Goal: Task Accomplishment & Management: Complete application form

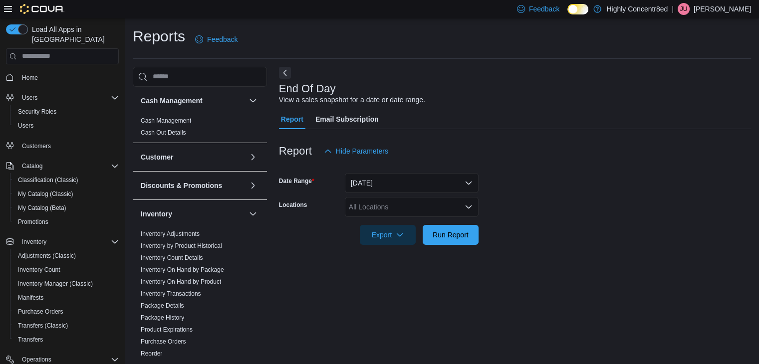
scroll to position [3, 0]
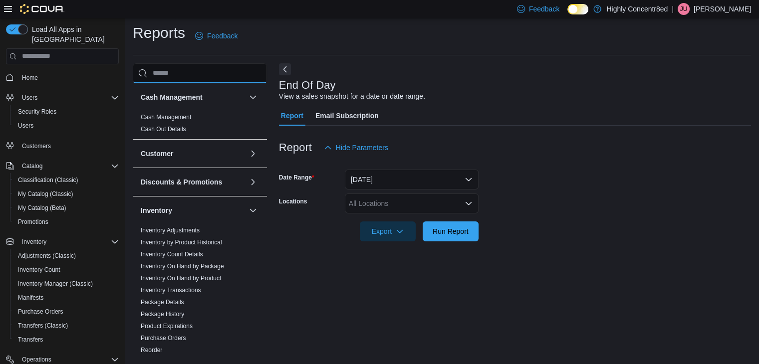
click at [202, 76] on input "search" at bounding box center [200, 73] width 134 height 20
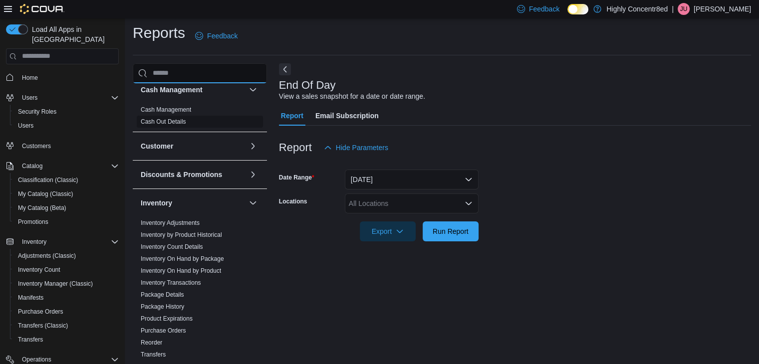
scroll to position [0, 0]
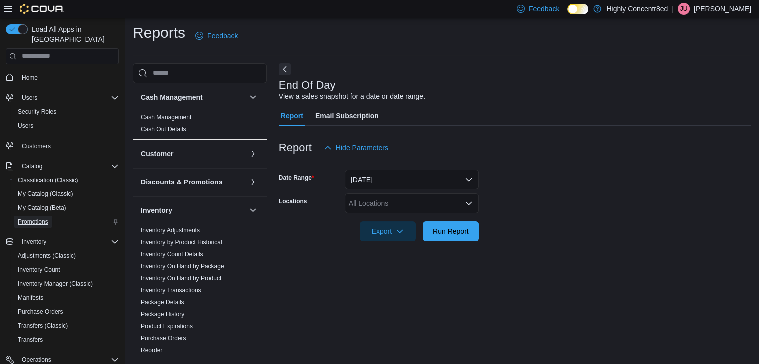
click at [46, 218] on span "Promotions" at bounding box center [33, 222] width 30 height 8
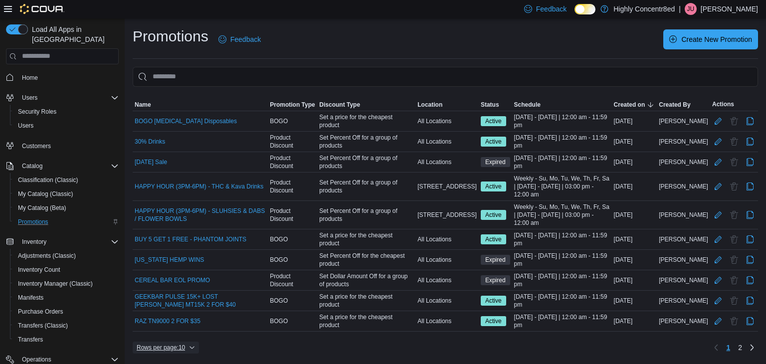
click at [190, 348] on span "Rows per page : 10" at bounding box center [166, 348] width 58 height 12
click at [179, 306] on span "25 rows" at bounding box center [181, 305] width 32 height 8
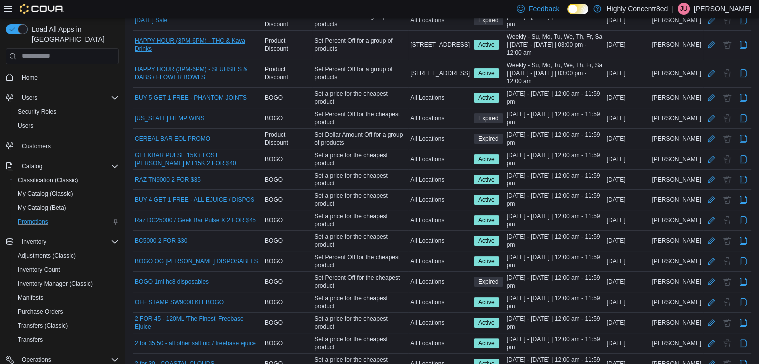
scroll to position [182, 0]
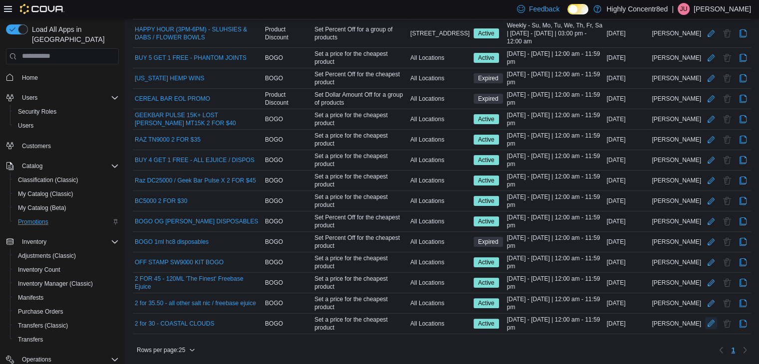
click at [717, 320] on button "Edit Promotion" at bounding box center [711, 323] width 12 height 12
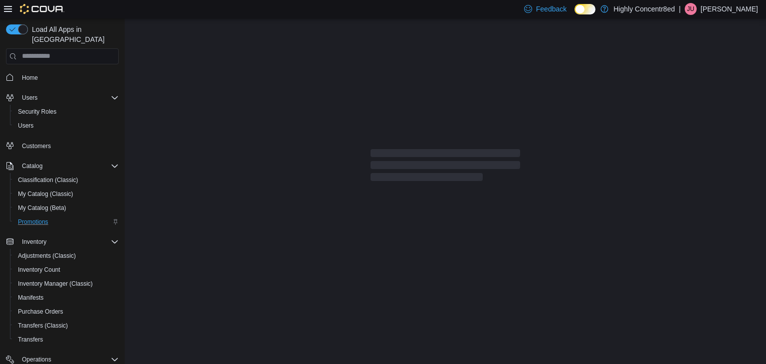
click at [513, 76] on div at bounding box center [446, 167] width 642 height 298
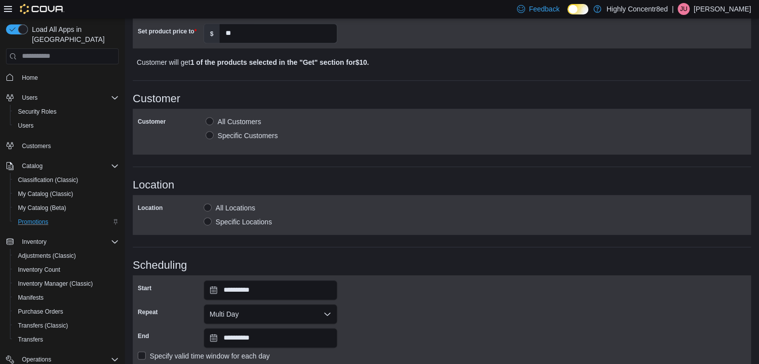
scroll to position [629, 0]
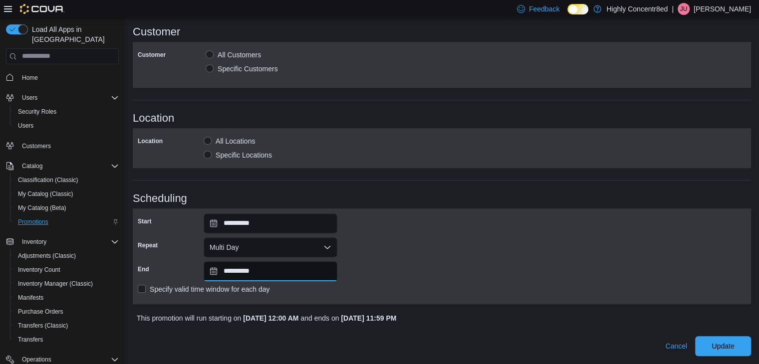
click at [305, 274] on input "**********" at bounding box center [271, 271] width 134 height 20
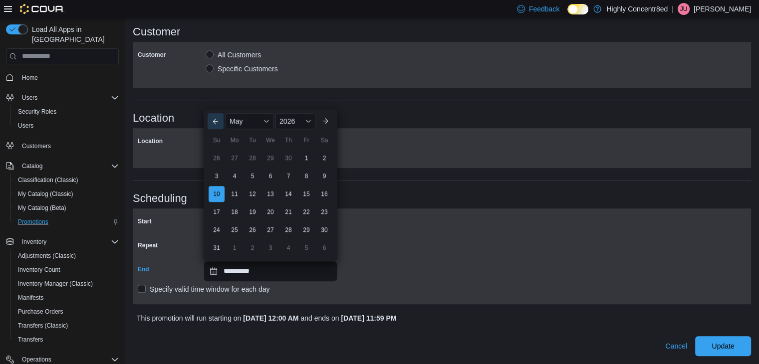
click at [217, 122] on button "Previous Month" at bounding box center [216, 121] width 16 height 16
click at [212, 137] on button "Previous Month" at bounding box center [216, 139] width 16 height 16
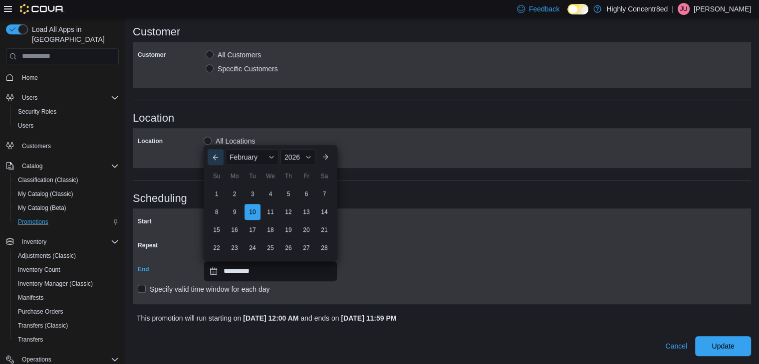
click at [212, 137] on label "All Locations" at bounding box center [229, 141] width 51 height 12
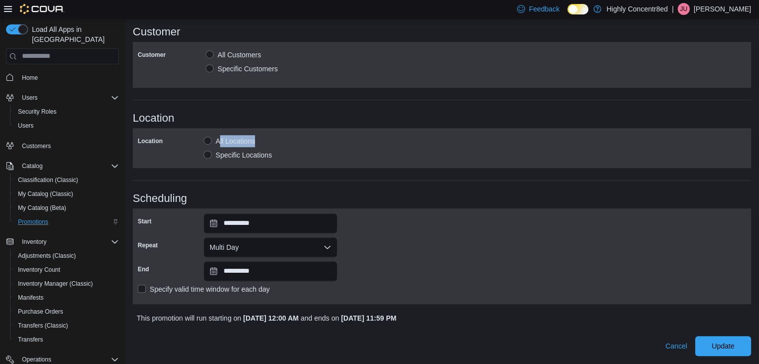
click at [212, 137] on label "All Locations" at bounding box center [229, 141] width 51 height 12
click at [233, 265] on input "**********" at bounding box center [271, 271] width 134 height 20
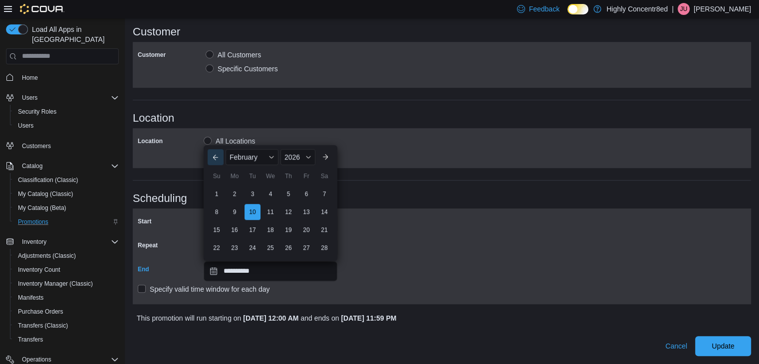
click at [215, 154] on button "Previous Month" at bounding box center [216, 157] width 16 height 16
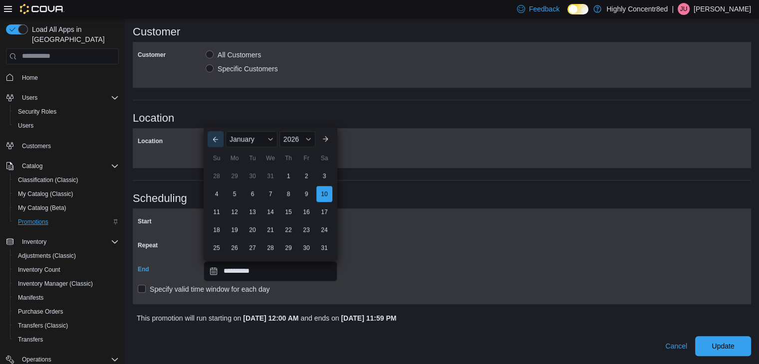
click at [214, 139] on button "Previous Month" at bounding box center [216, 139] width 16 height 16
click at [215, 122] on button "Previous Month" at bounding box center [216, 121] width 16 height 16
click at [215, 122] on h3 "Location" at bounding box center [442, 118] width 618 height 12
click at [239, 266] on input "**********" at bounding box center [271, 271] width 134 height 20
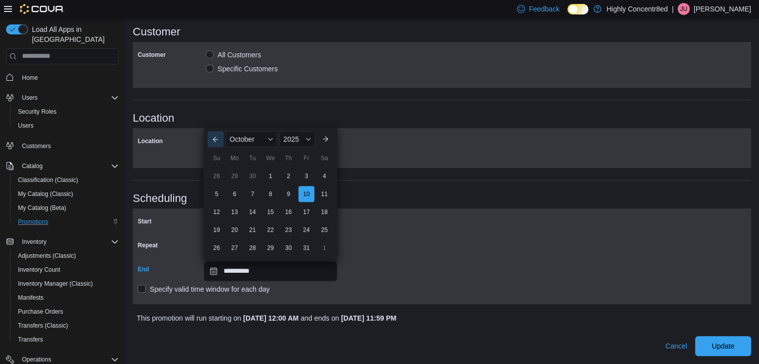
click at [219, 140] on button "Previous Month" at bounding box center [216, 139] width 16 height 16
type input "**********"
click at [396, 238] on div "**********" at bounding box center [442, 257] width 608 height 86
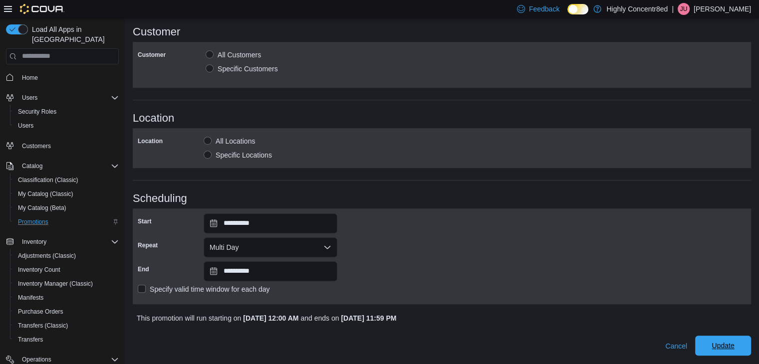
click at [721, 352] on span "Update" at bounding box center [723, 346] width 44 height 20
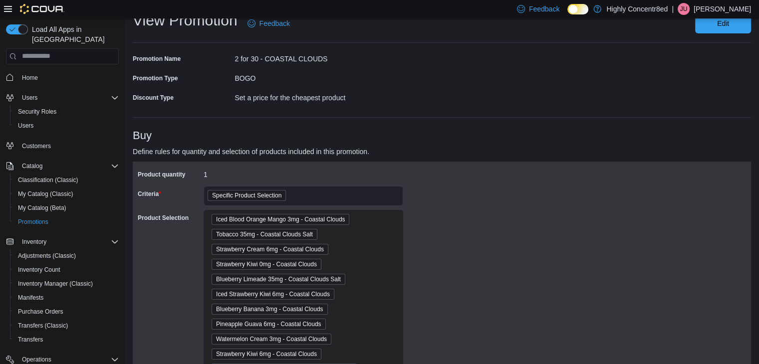
scroll to position [35, 0]
click at [63, 216] on div "Promotions" at bounding box center [66, 222] width 105 height 12
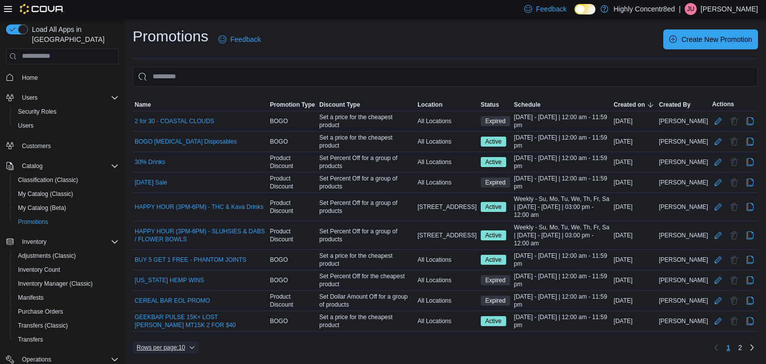
click at [189, 342] on span "Rows per page : 10" at bounding box center [166, 348] width 58 height 12
click at [178, 307] on span "25 rows" at bounding box center [181, 305] width 32 height 8
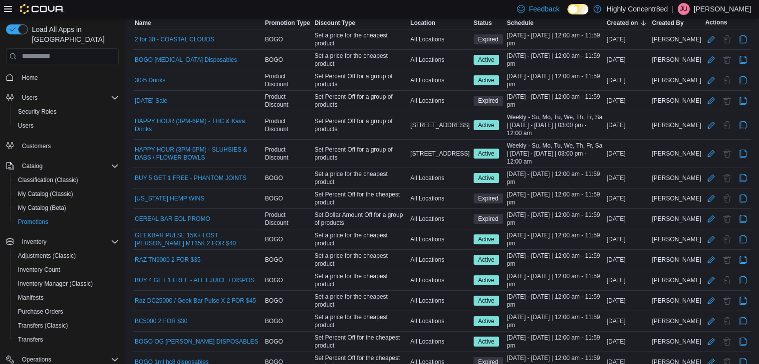
scroll to position [182, 0]
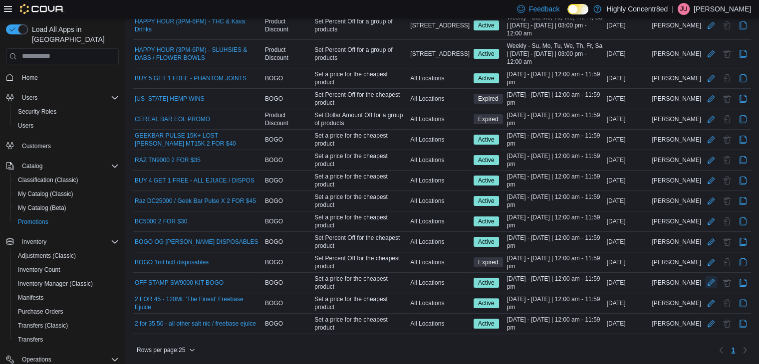
click at [717, 281] on button "Edit Promotion" at bounding box center [711, 282] width 12 height 12
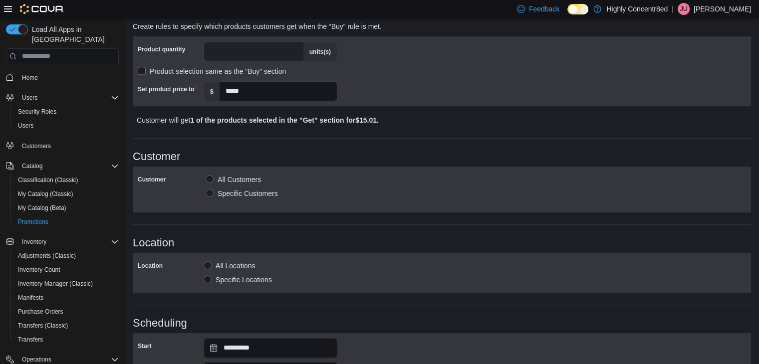
scroll to position [563, 0]
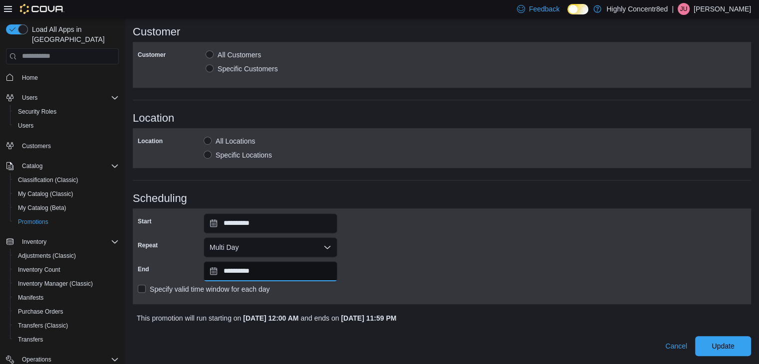
click at [330, 274] on input "**********" at bounding box center [271, 271] width 134 height 20
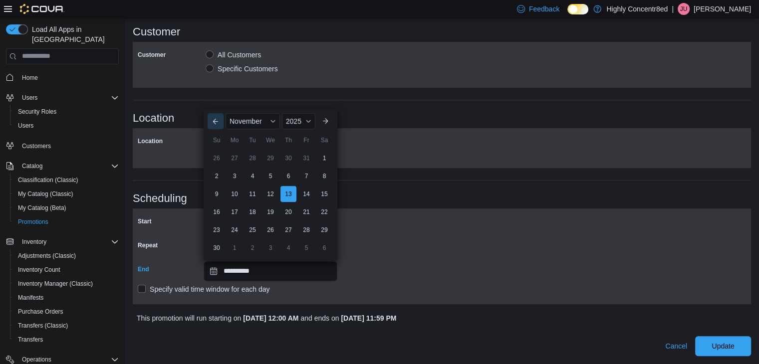
click at [215, 124] on button "Previous Month" at bounding box center [216, 121] width 16 height 16
click at [214, 139] on button "Previous Month" at bounding box center [216, 139] width 16 height 16
click at [270, 195] on div "10" at bounding box center [269, 194] width 17 height 17
type input "**********"
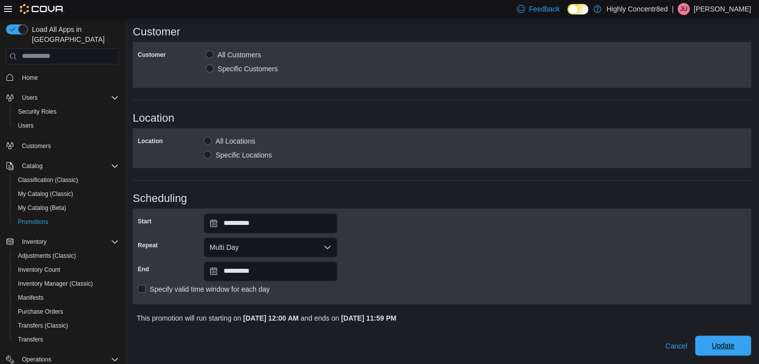
click at [716, 344] on span "Update" at bounding box center [723, 346] width 44 height 20
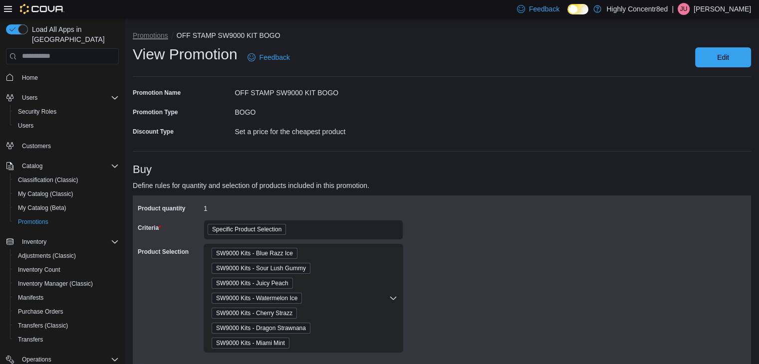
click at [163, 36] on button "Promotions" at bounding box center [150, 35] width 35 height 8
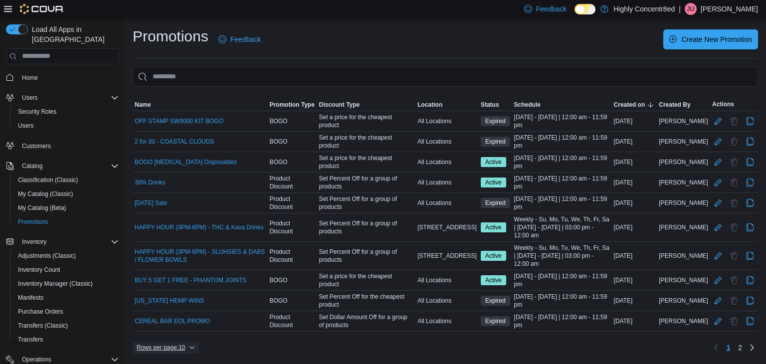
click at [192, 350] on span "Rows per page : 10" at bounding box center [166, 348] width 58 height 12
click at [186, 311] on button "25 rows" at bounding box center [175, 305] width 56 height 20
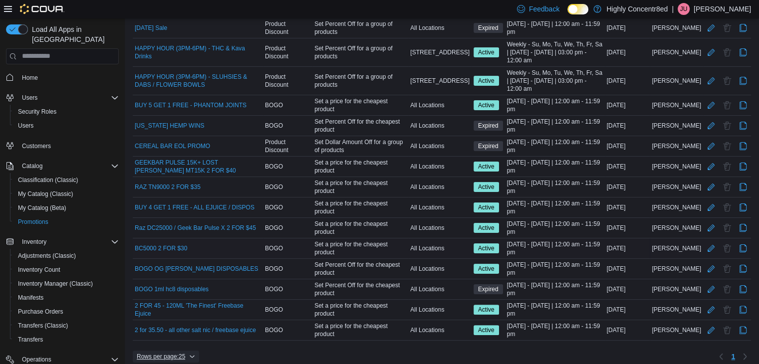
scroll to position [174, 0]
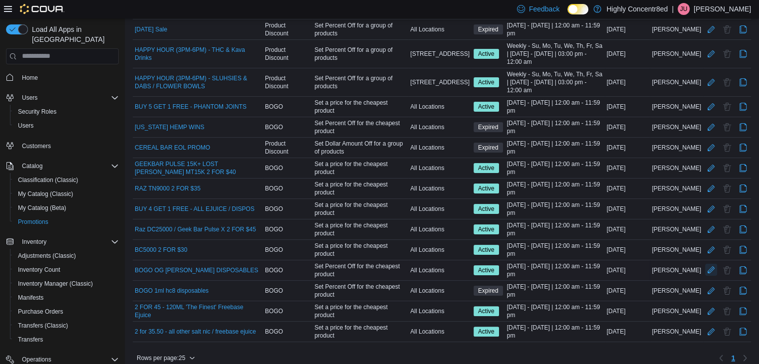
click at [713, 268] on button "Edit Promotion" at bounding box center [711, 270] width 12 height 12
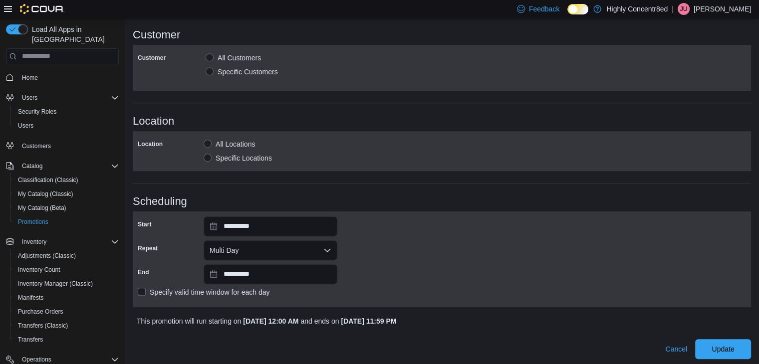
scroll to position [626, 0]
click at [325, 271] on input "**********" at bounding box center [271, 274] width 134 height 20
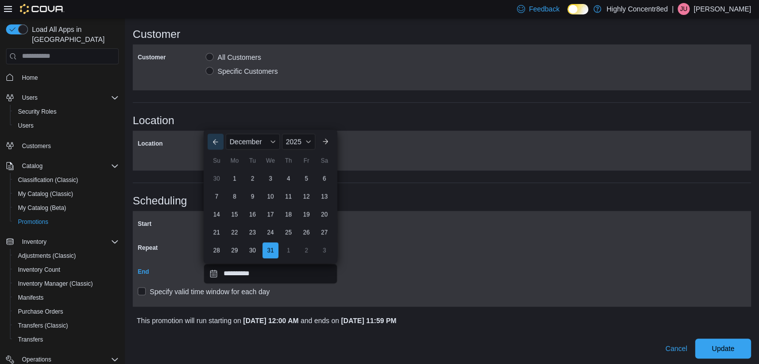
click at [217, 139] on button "Previous Month" at bounding box center [216, 142] width 16 height 16
click at [214, 126] on button "Previous Month" at bounding box center [216, 124] width 16 height 16
click at [216, 139] on button "Previous Month" at bounding box center [216, 142] width 16 height 16
click at [268, 200] on div "10" at bounding box center [269, 196] width 17 height 17
type input "**********"
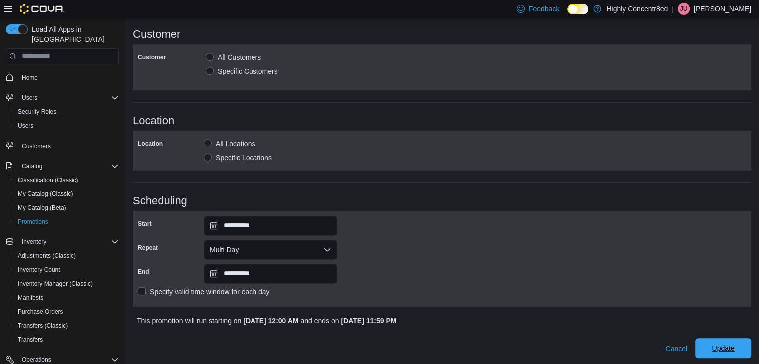
click at [736, 341] on span "Update" at bounding box center [723, 348] width 44 height 20
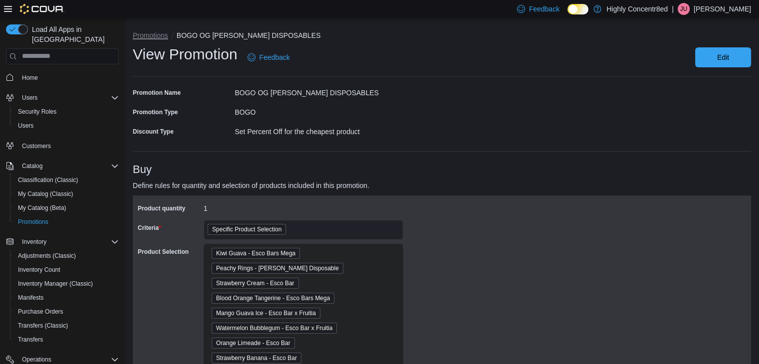
click at [156, 38] on button "Promotions" at bounding box center [150, 35] width 35 height 8
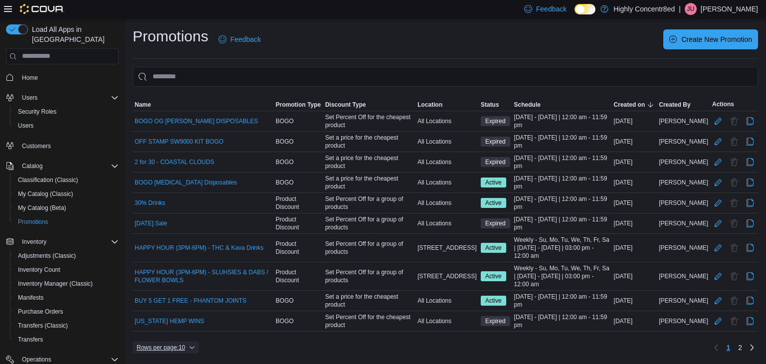
click at [190, 345] on span "Rows per page : 10" at bounding box center [166, 348] width 58 height 12
click at [192, 306] on span "25 rows" at bounding box center [181, 305] width 32 height 8
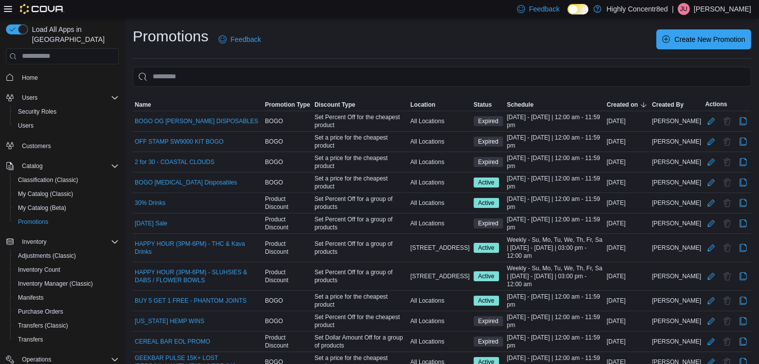
scroll to position [182, 0]
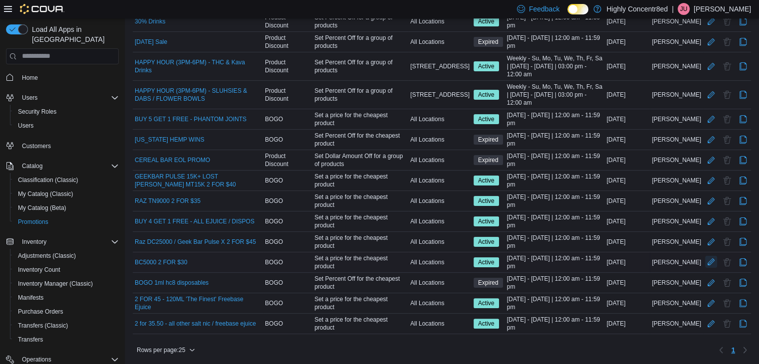
click at [717, 258] on button "Edit Promotion" at bounding box center [711, 262] width 12 height 12
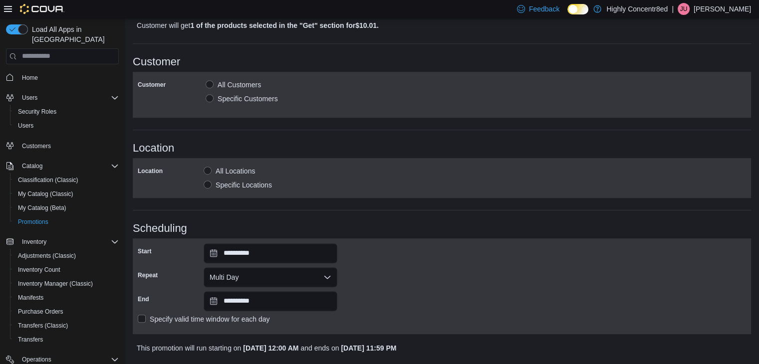
scroll to position [629, 0]
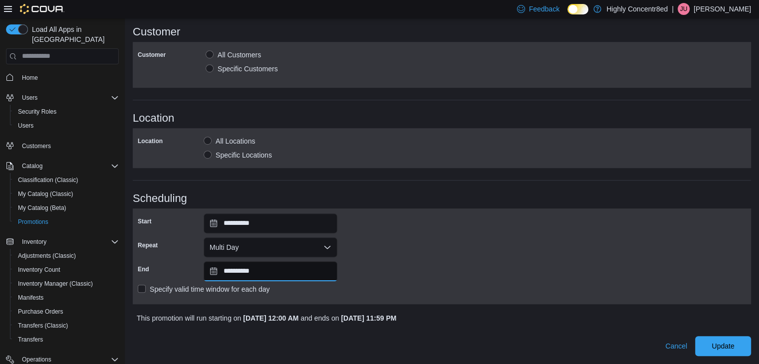
click at [320, 277] on input "**********" at bounding box center [271, 271] width 134 height 20
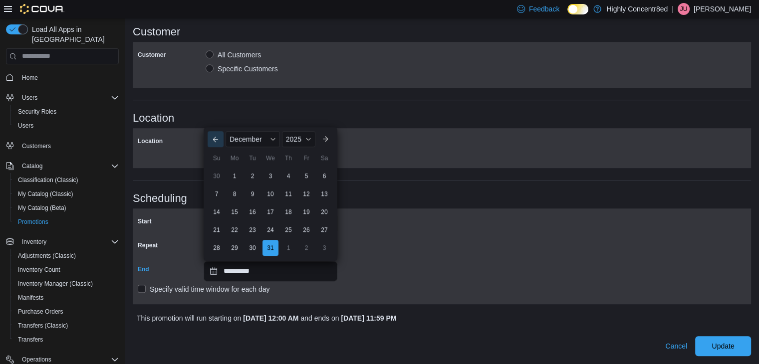
click at [217, 138] on button "Previous Month" at bounding box center [216, 139] width 16 height 16
click at [217, 138] on div "Su" at bounding box center [217, 140] width 16 height 16
click at [214, 130] on div "Previous Month Next month November 30, 2025 November 2025 Su Mo Tu We Th Fr Sa …" at bounding box center [271, 185] width 126 height 144
click at [213, 128] on button "Previous Month" at bounding box center [216, 121] width 16 height 16
click at [216, 134] on button "Previous Month" at bounding box center [216, 139] width 16 height 16
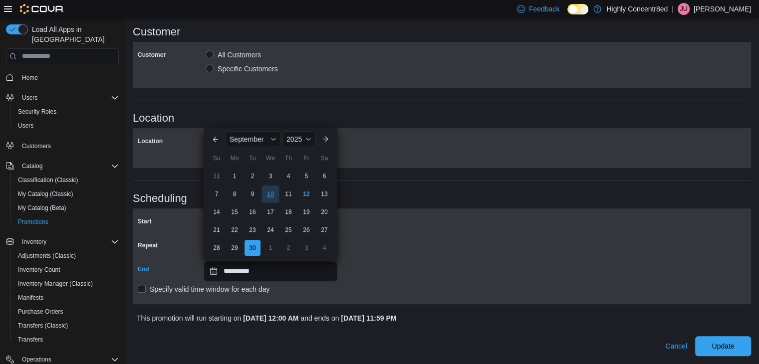
click at [271, 194] on div "10" at bounding box center [269, 194] width 17 height 17
type input "**********"
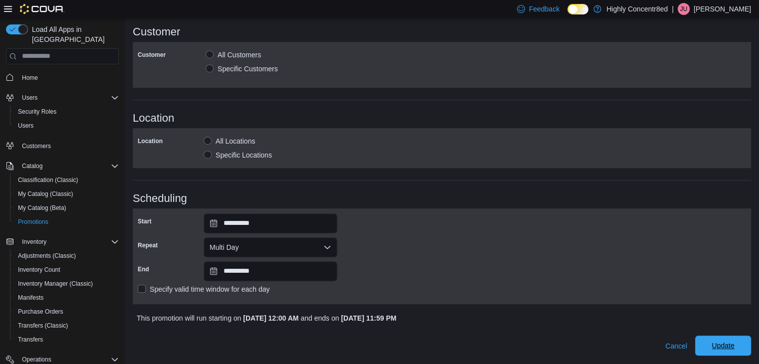
click at [730, 342] on span "Update" at bounding box center [722, 346] width 22 height 10
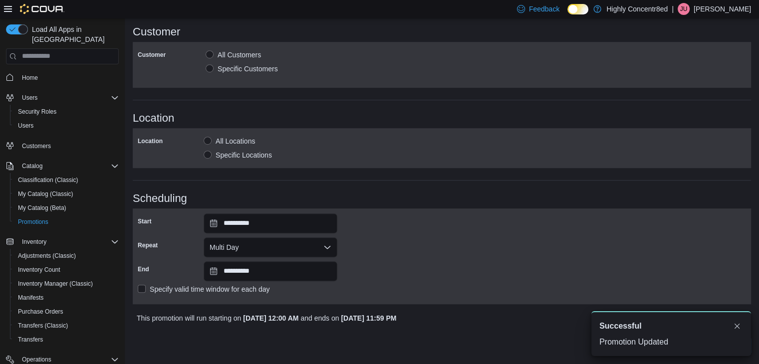
scroll to position [0, 0]
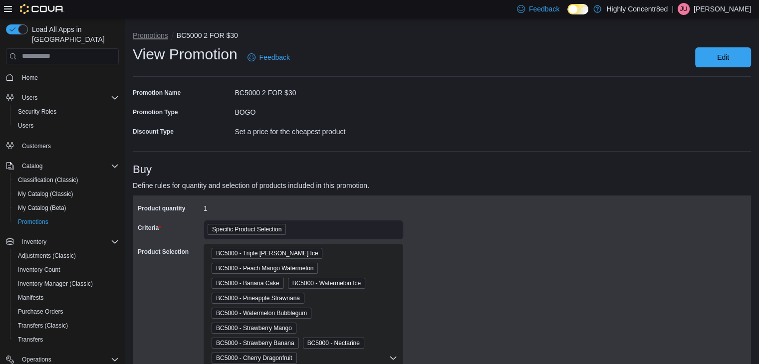
click at [164, 37] on button "Promotions" at bounding box center [150, 35] width 35 height 8
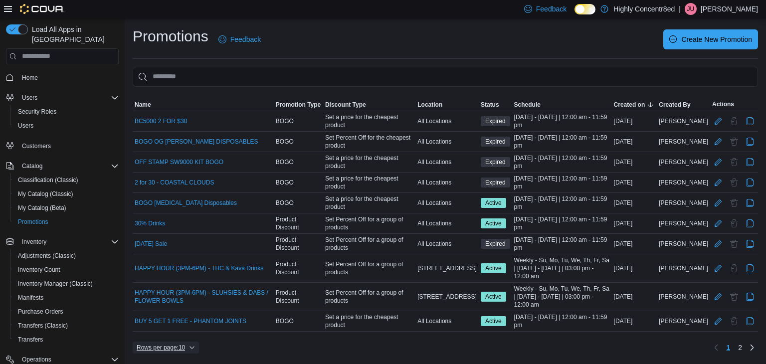
click at [195, 342] on span "Rows per page : 10" at bounding box center [166, 348] width 58 height 12
click at [192, 309] on span "25 rows" at bounding box center [181, 305] width 32 height 8
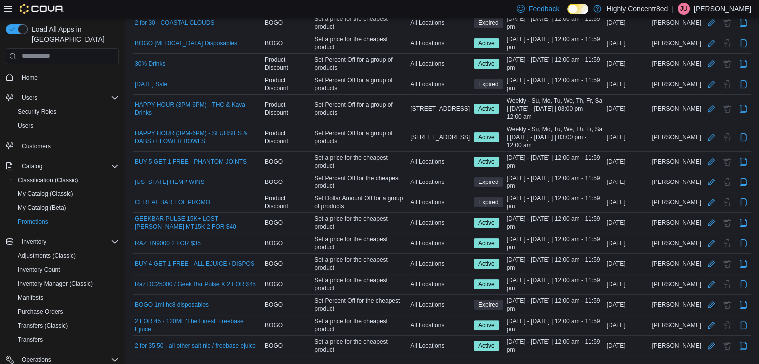
scroll to position [167, 0]
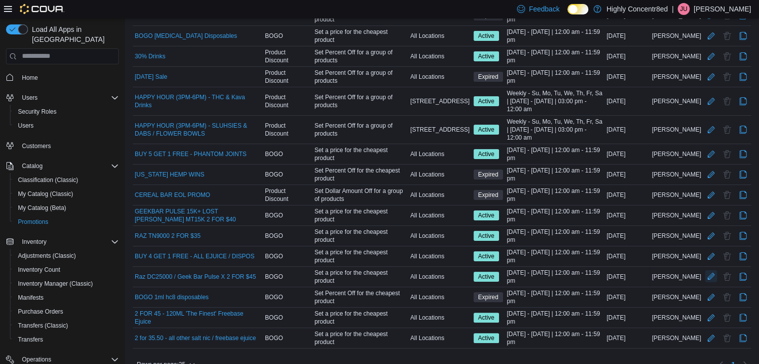
click at [717, 277] on button "Edit Promotion" at bounding box center [711, 276] width 12 height 12
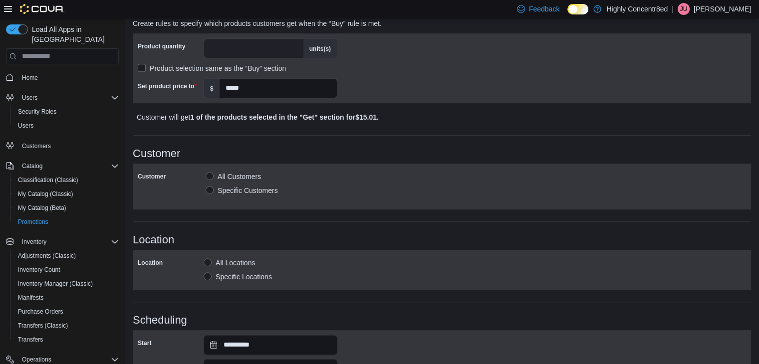
scroll to position [629, 0]
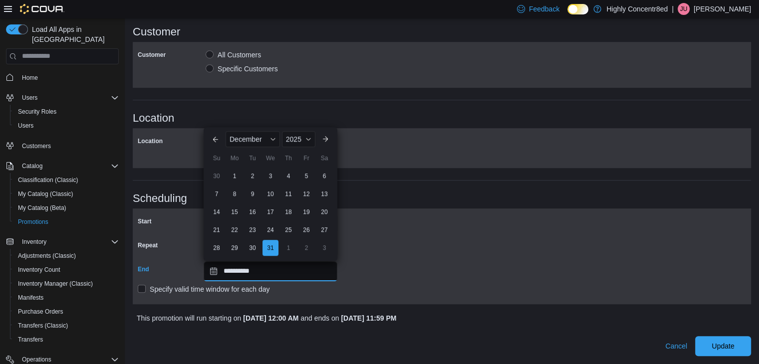
click at [292, 260] on div "**********" at bounding box center [442, 257] width 608 height 86
click at [210, 136] on button "Previous Month" at bounding box center [216, 139] width 16 height 16
click at [210, 136] on div "Su" at bounding box center [217, 140] width 16 height 16
click at [219, 124] on button "Previous Month" at bounding box center [216, 121] width 16 height 16
click at [216, 140] on button "Previous Month" at bounding box center [216, 139] width 16 height 16
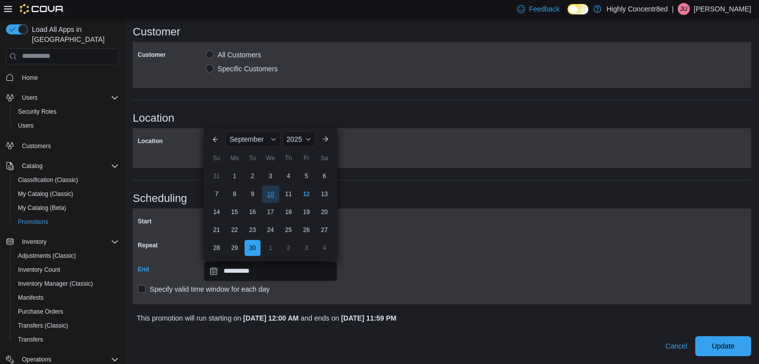
click at [267, 196] on div "10" at bounding box center [269, 194] width 17 height 17
type input "**********"
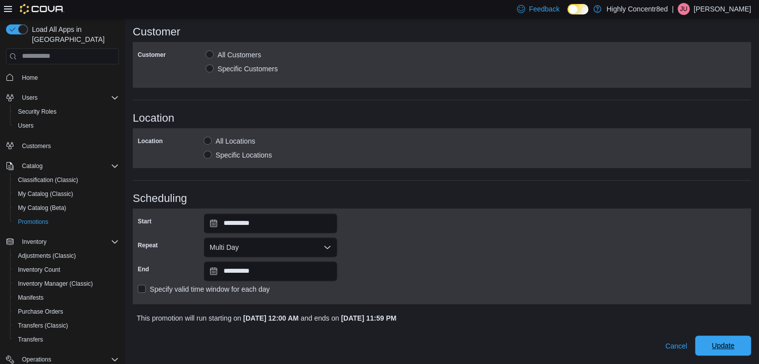
click at [728, 350] on span "Update" at bounding box center [723, 346] width 44 height 20
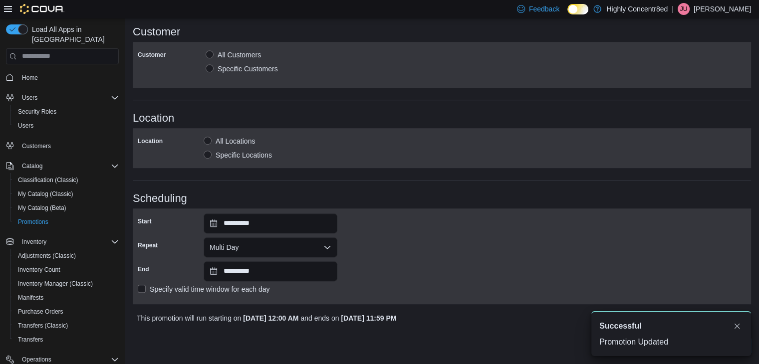
scroll to position [0, 0]
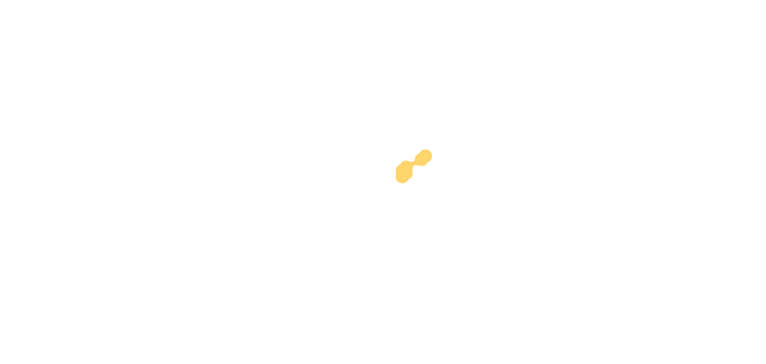
click at [738, 326] on div at bounding box center [387, 177] width 766 height 346
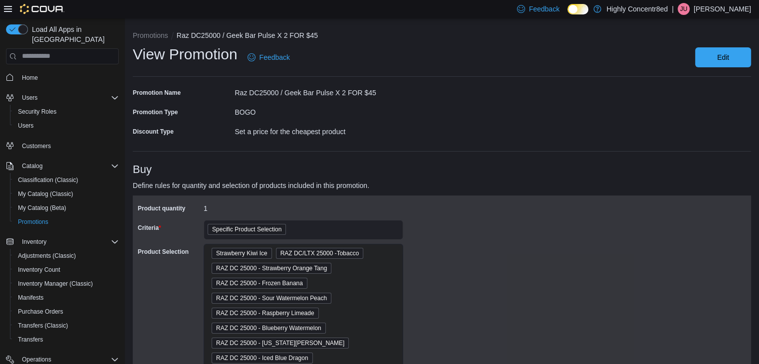
click at [172, 34] on li "Promotions" at bounding box center [155, 35] width 44 height 10
click at [161, 36] on button "Promotions" at bounding box center [150, 35] width 35 height 8
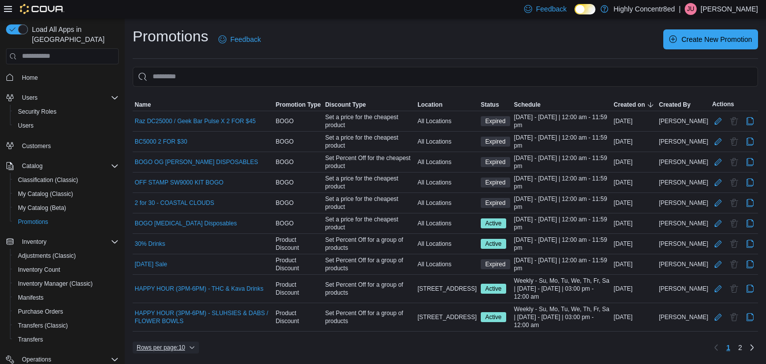
click at [185, 347] on span "Rows per page : 10" at bounding box center [161, 348] width 48 height 8
click at [183, 311] on button "25 rows" at bounding box center [175, 305] width 56 height 20
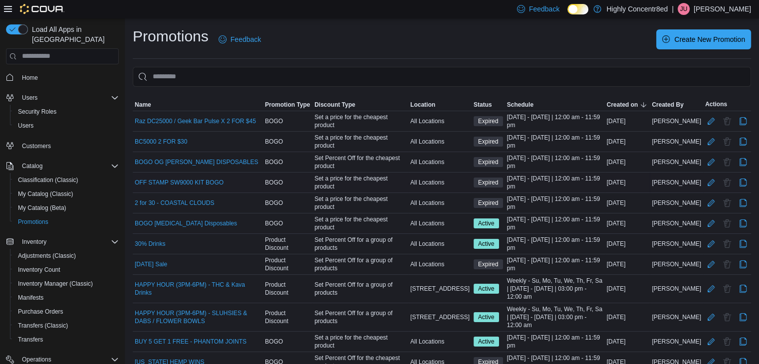
scroll to position [182, 0]
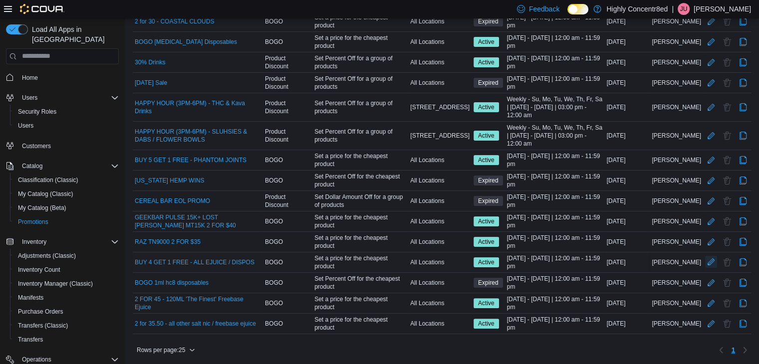
click at [715, 261] on button "Edit Promotion" at bounding box center [711, 262] width 12 height 12
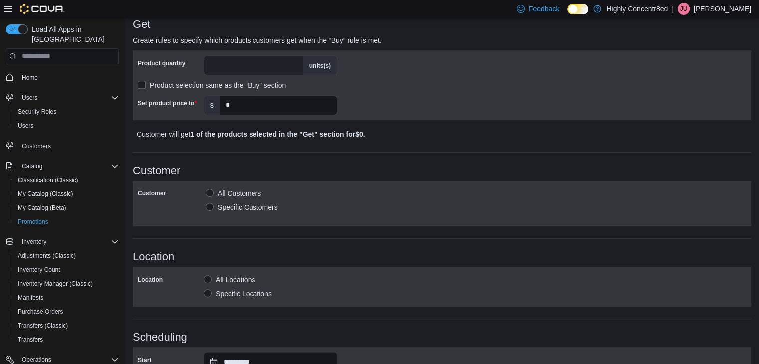
scroll to position [629, 0]
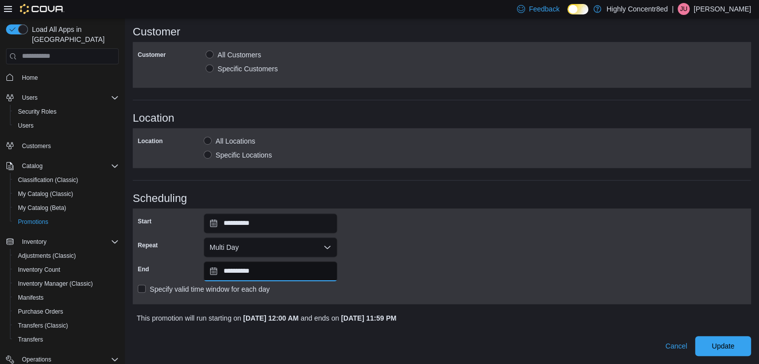
click at [302, 275] on input "**********" at bounding box center [271, 271] width 134 height 20
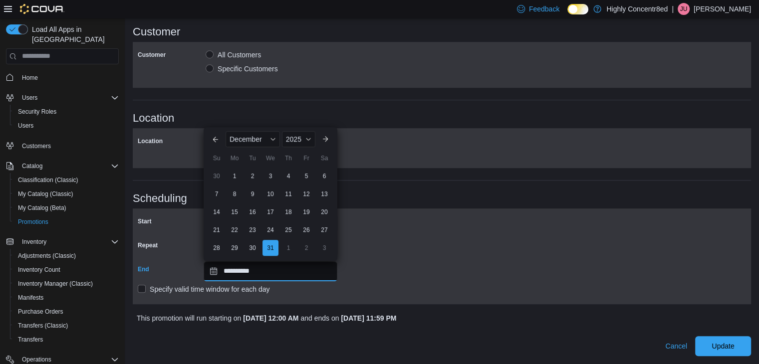
click at [302, 275] on input "**********" at bounding box center [271, 271] width 134 height 20
click at [215, 146] on button "Previous Month" at bounding box center [216, 139] width 16 height 16
click at [215, 150] on div "Su" at bounding box center [217, 158] width 16 height 16
click at [214, 126] on button "Previous Month" at bounding box center [216, 121] width 16 height 16
click at [216, 140] on button "Previous Month" at bounding box center [216, 139] width 16 height 16
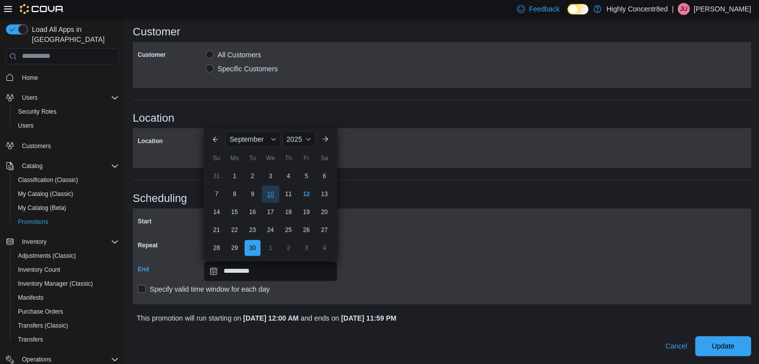
click at [269, 198] on div "10" at bounding box center [269, 194] width 17 height 17
type input "**********"
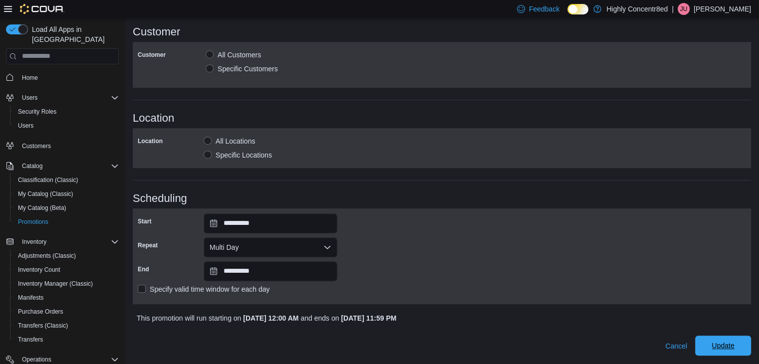
click at [713, 340] on span "Update" at bounding box center [723, 346] width 44 height 20
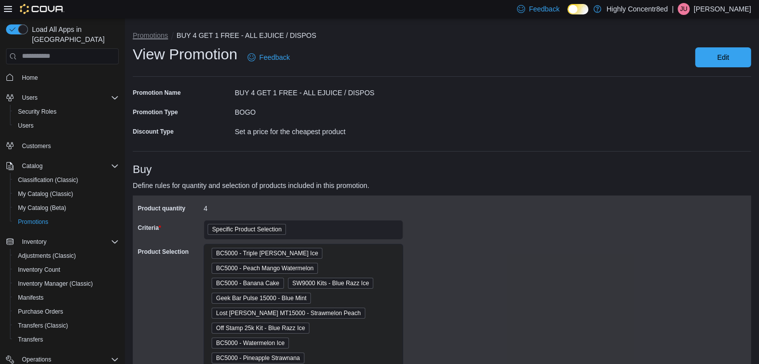
click at [142, 35] on button "Promotions" at bounding box center [150, 35] width 35 height 8
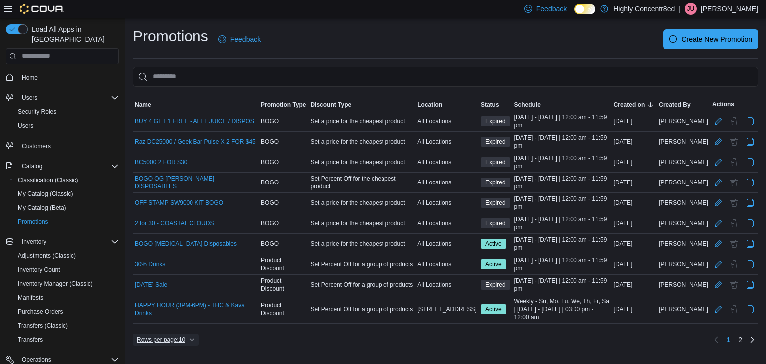
click at [168, 336] on span "Rows per page : 10" at bounding box center [161, 340] width 48 height 8
click at [178, 293] on button "25 rows" at bounding box center [175, 297] width 56 height 20
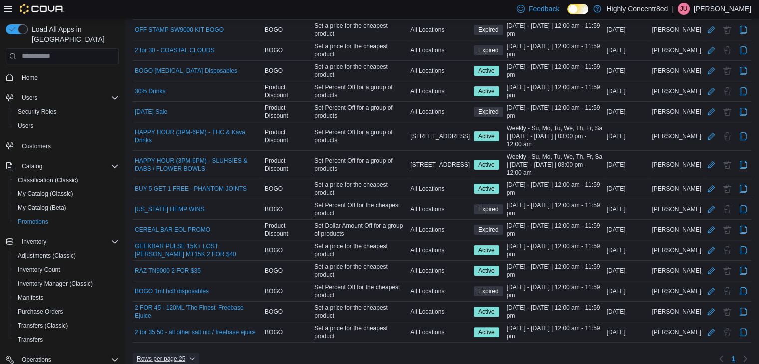
scroll to position [182, 0]
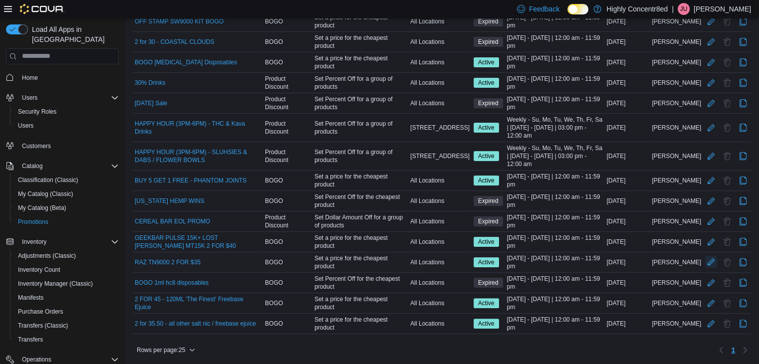
click at [717, 261] on button "Edit Promotion" at bounding box center [711, 262] width 12 height 12
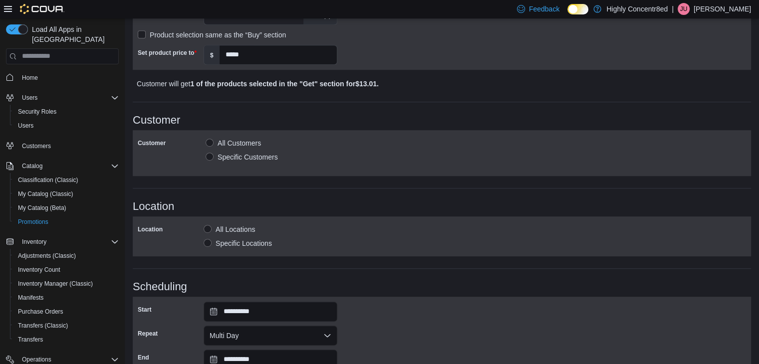
scroll to position [629, 0]
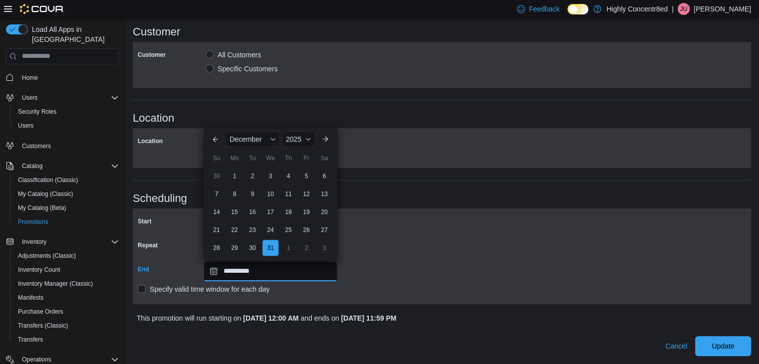
click at [272, 275] on input "**********" at bounding box center [271, 271] width 134 height 20
click at [213, 138] on button "Previous Month" at bounding box center [216, 139] width 16 height 16
click at [213, 138] on div "Su" at bounding box center [217, 140] width 16 height 16
click at [214, 124] on button "Previous Month" at bounding box center [216, 121] width 16 height 16
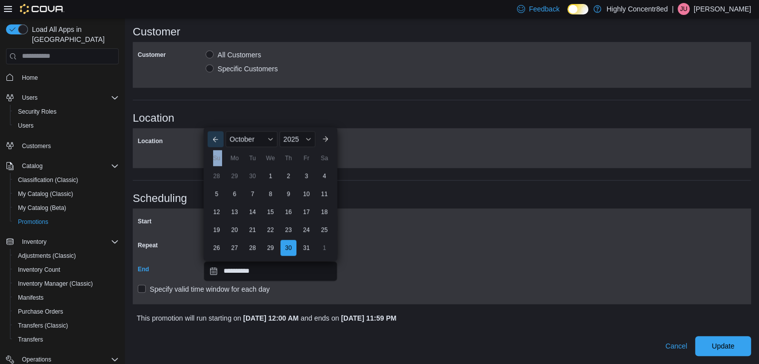
click at [216, 136] on button "Previous Month" at bounding box center [216, 139] width 16 height 16
click at [271, 196] on div "10" at bounding box center [269, 194] width 17 height 17
type input "**********"
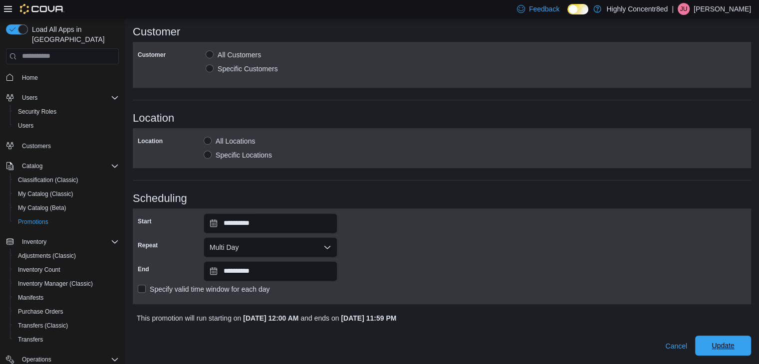
click at [743, 342] on span "Update" at bounding box center [723, 346] width 44 height 20
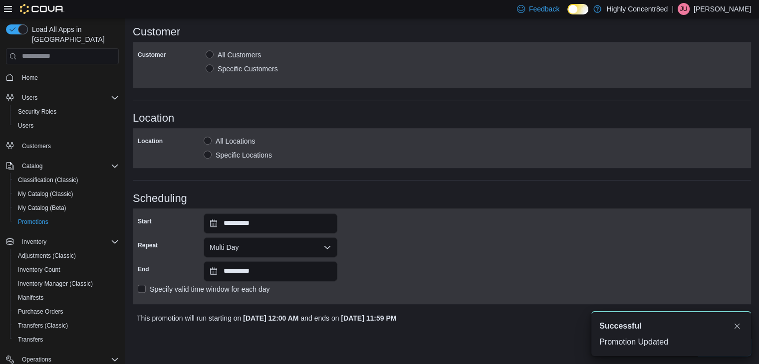
scroll to position [0, 0]
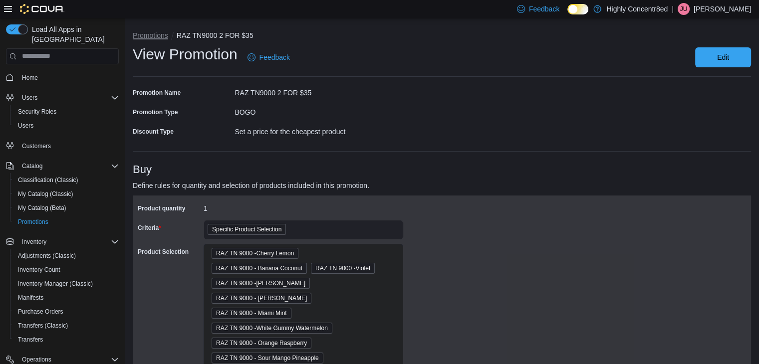
click at [159, 32] on button "Promotions" at bounding box center [150, 35] width 35 height 8
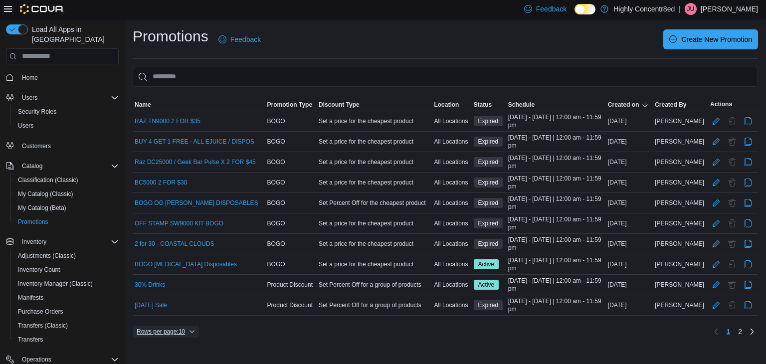
click at [185, 328] on span "Rows per page : 10" at bounding box center [161, 332] width 48 height 8
click at [180, 298] on button "25 rows" at bounding box center [175, 289] width 56 height 20
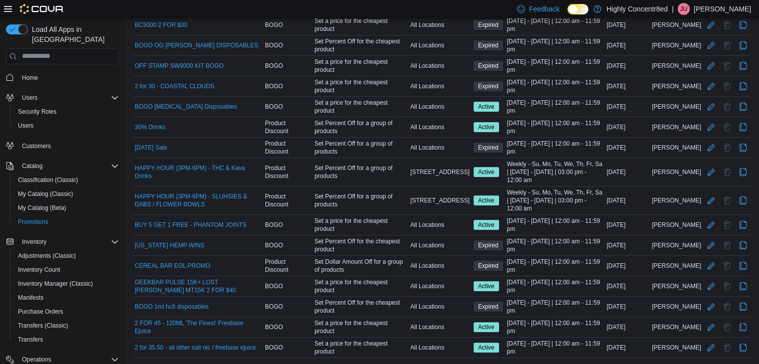
scroll to position [157, 0]
click at [715, 286] on button "Edit Promotion" at bounding box center [711, 286] width 12 height 12
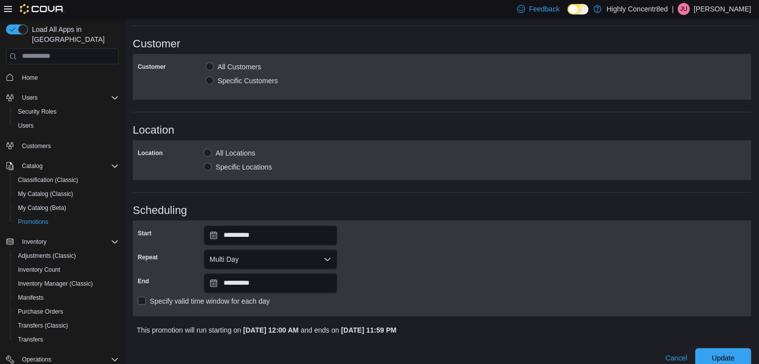
scroll to position [629, 0]
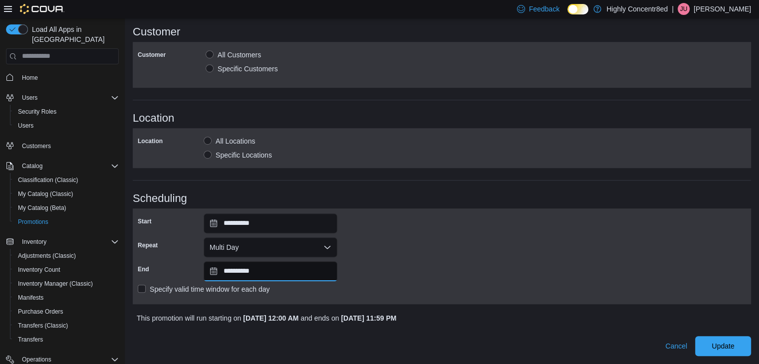
click at [248, 273] on input "**********" at bounding box center [271, 271] width 134 height 20
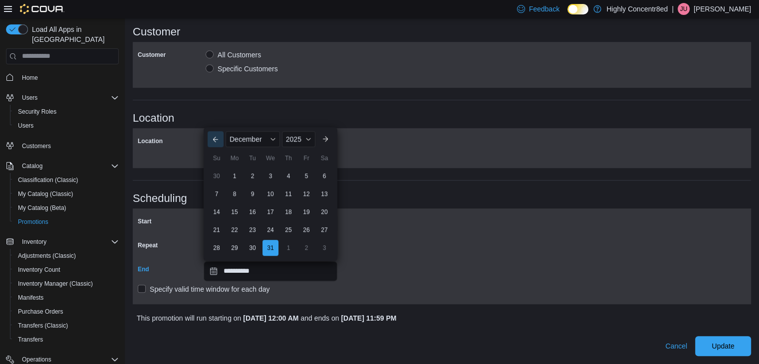
click at [222, 140] on button "Previous Month" at bounding box center [216, 139] width 16 height 16
click at [213, 124] on button "Previous Month" at bounding box center [216, 121] width 16 height 16
click at [217, 138] on button "Previous Month" at bounding box center [216, 139] width 16 height 16
click at [265, 196] on div "10" at bounding box center [269, 194] width 17 height 17
type input "**********"
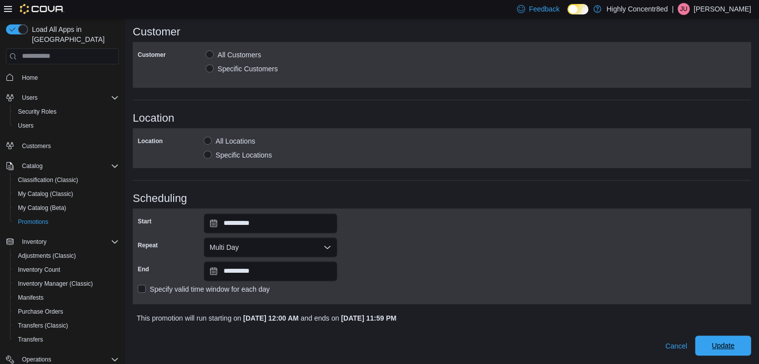
click at [727, 347] on span "Update" at bounding box center [722, 346] width 22 height 10
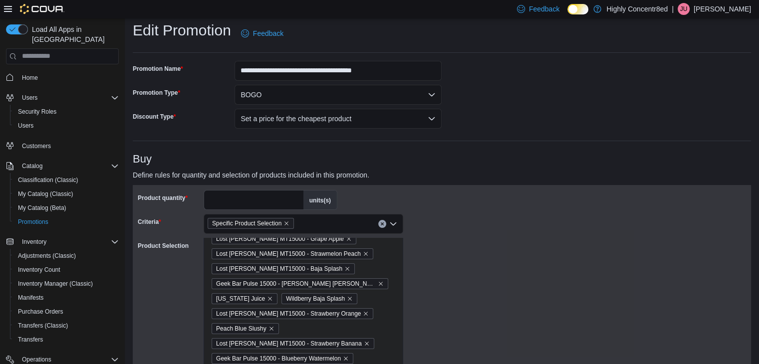
scroll to position [0, 0]
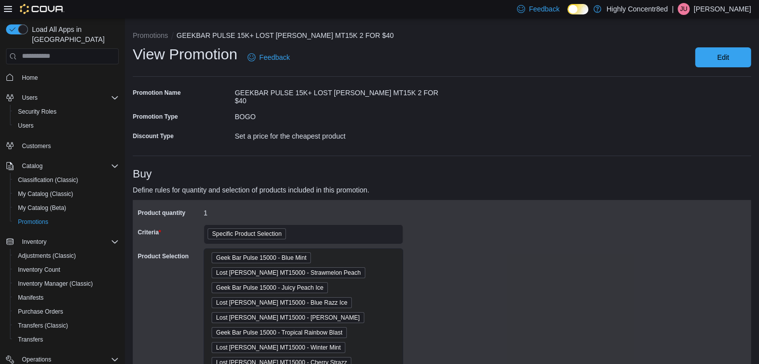
scroll to position [2, 0]
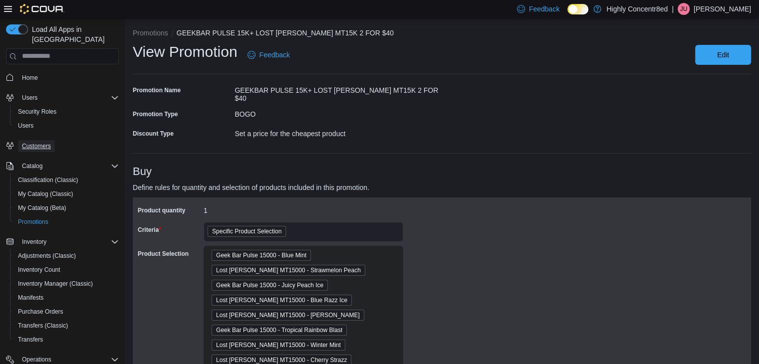
click at [35, 142] on span "Customers" at bounding box center [36, 146] width 29 height 8
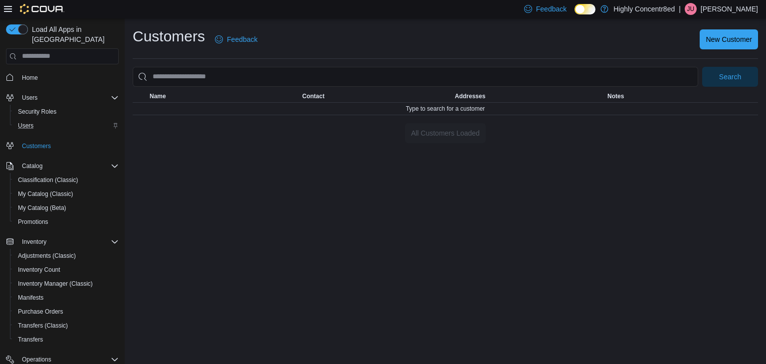
click at [45, 120] on div "Users" at bounding box center [66, 126] width 105 height 12
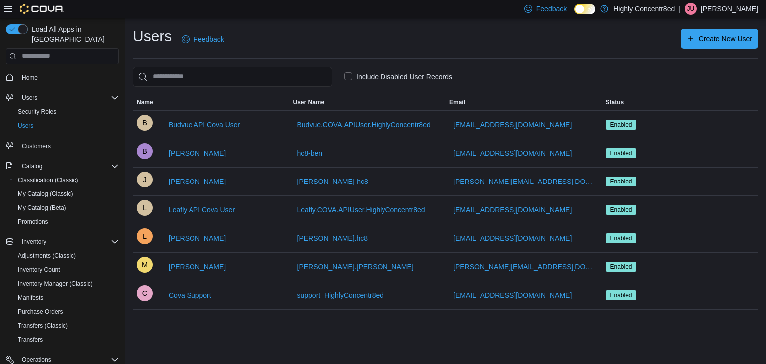
click at [705, 34] on span "Create New User" at bounding box center [719, 39] width 65 height 20
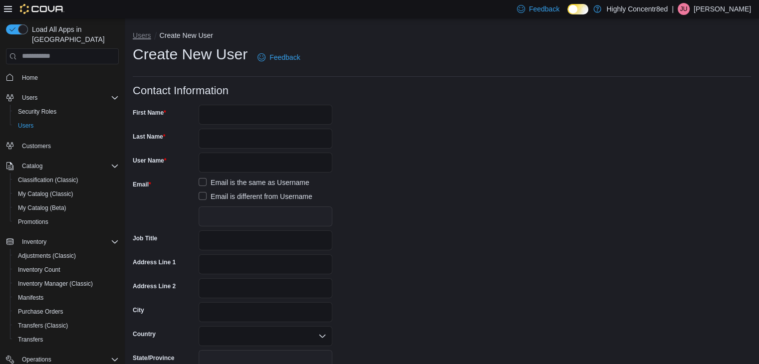
click at [149, 36] on button "Users" at bounding box center [142, 35] width 18 height 8
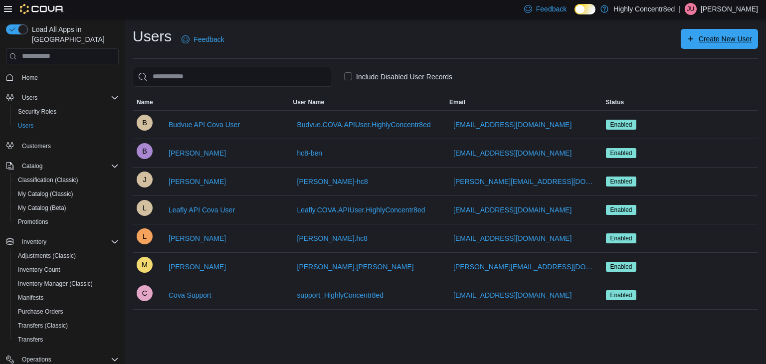
click at [690, 42] on icon "button" at bounding box center [691, 39] width 8 height 8
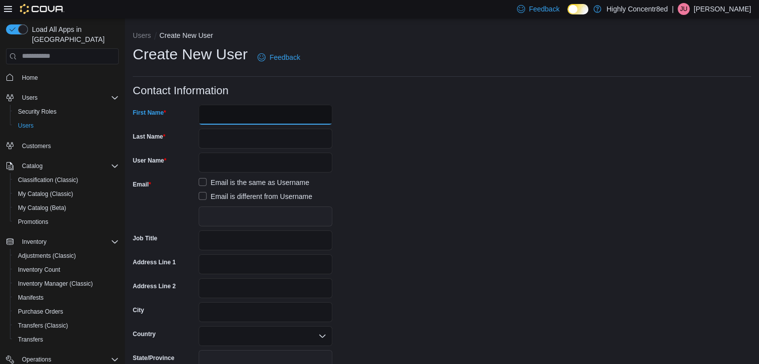
click at [263, 119] on input "First Name" at bounding box center [266, 115] width 134 height 20
type input "****"
click at [264, 133] on input "Last Name" at bounding box center [266, 139] width 134 height 20
type input "*******"
click at [259, 160] on input "User Name" at bounding box center [266, 163] width 134 height 20
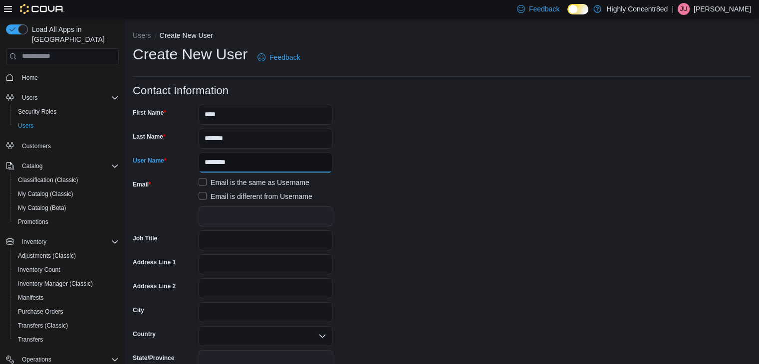
type input "********"
click at [249, 180] on label "Email is the same as Username" at bounding box center [254, 183] width 111 height 12
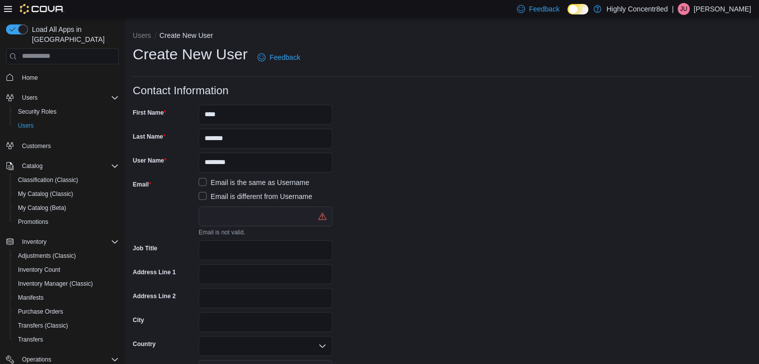
click at [249, 180] on label "Email is the same as Username" at bounding box center [254, 183] width 111 height 12
click at [214, 198] on label "Email is different from Username" at bounding box center [256, 197] width 114 height 12
click at [226, 218] on input "text" at bounding box center [266, 217] width 134 height 20
click at [141, 38] on button "Users" at bounding box center [142, 35] width 18 height 8
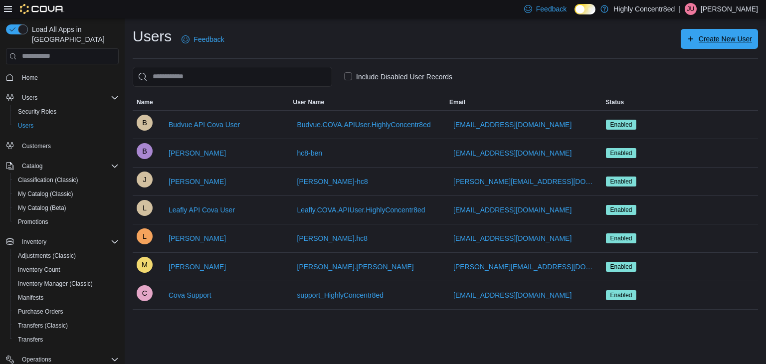
click at [694, 35] on span "Create New User" at bounding box center [719, 39] width 65 height 20
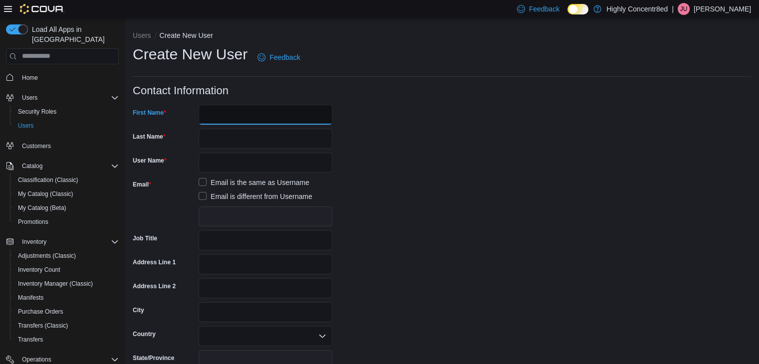
click at [218, 110] on input "First Name" at bounding box center [266, 115] width 134 height 20
type input "****"
type input "*******"
click at [221, 165] on input "User Name" at bounding box center [266, 163] width 134 height 20
type input "********"
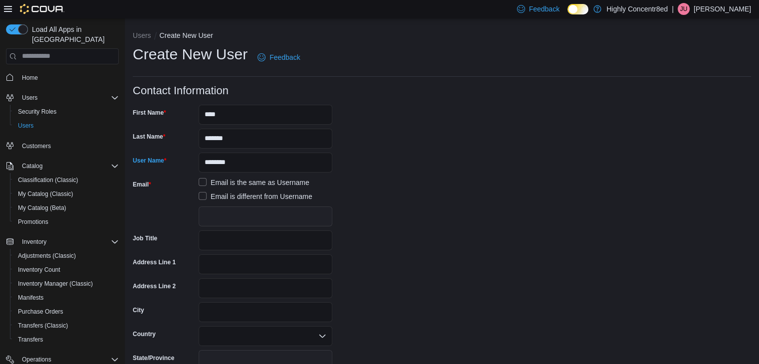
click at [219, 199] on label "Email is different from Username" at bounding box center [256, 197] width 114 height 12
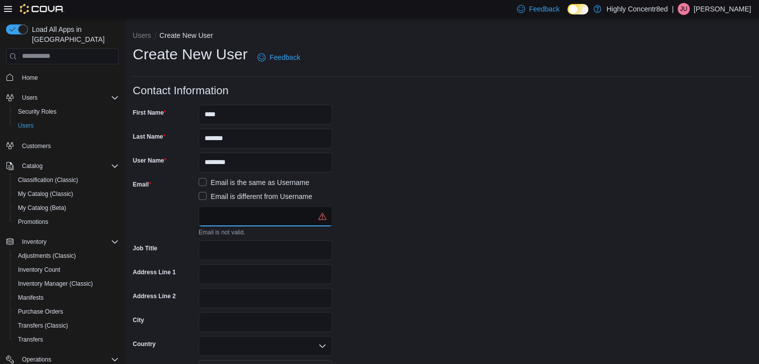
click at [225, 208] on input "text" at bounding box center [266, 217] width 134 height 20
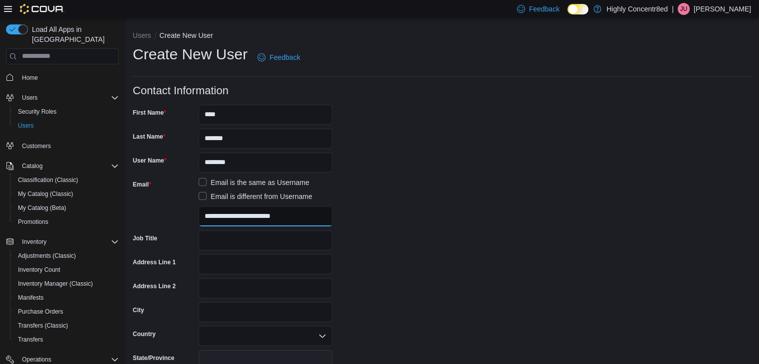
type input "**********"
click at [159, 220] on div "Email" at bounding box center [164, 202] width 62 height 50
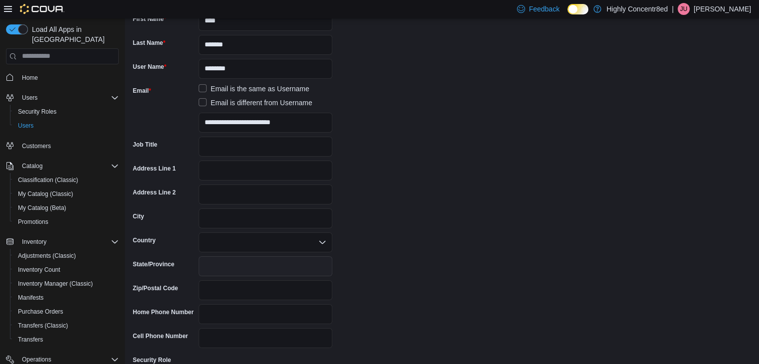
scroll to position [166, 0]
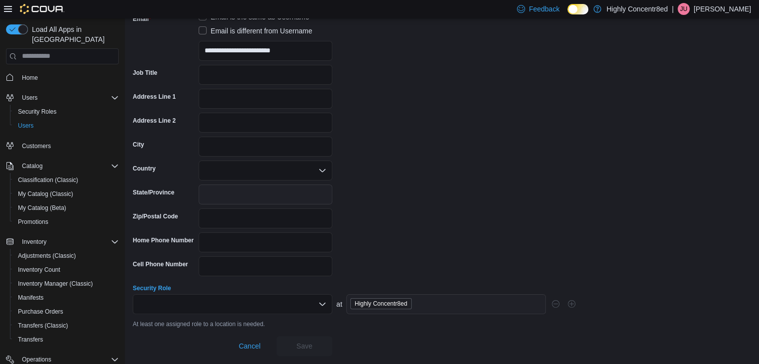
click at [209, 308] on div at bounding box center [233, 304] width 200 height 20
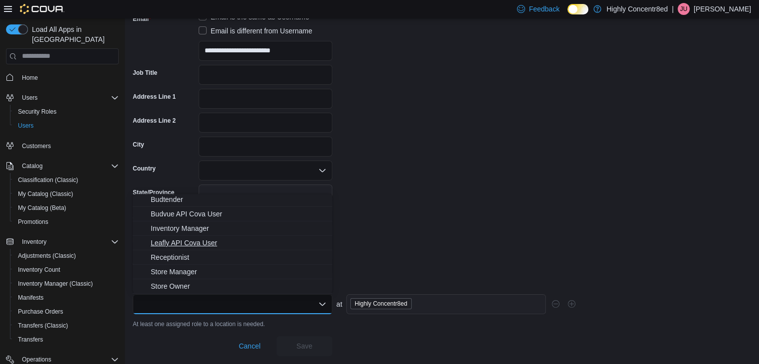
scroll to position [0, 0]
click at [175, 202] on span "Budtender" at bounding box center [239, 201] width 176 height 10
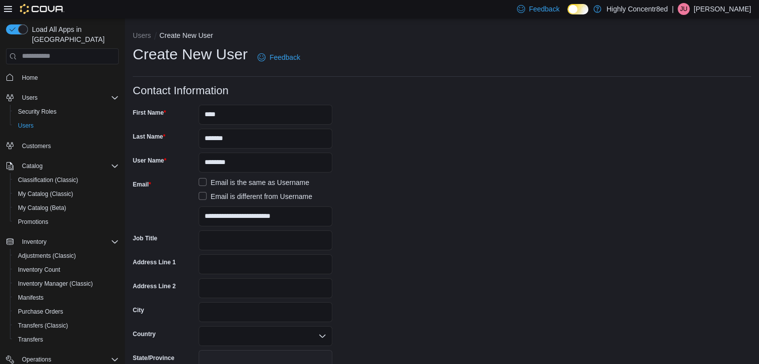
scroll to position [156, 0]
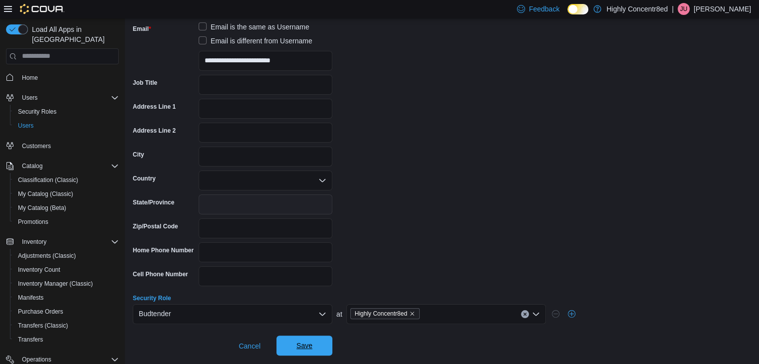
click at [314, 348] on span "Save" at bounding box center [304, 346] width 44 height 20
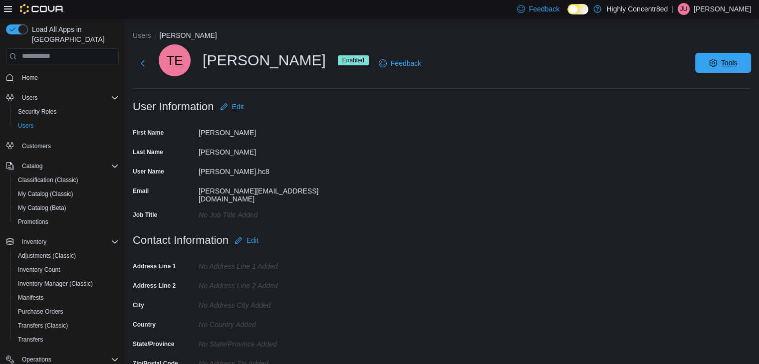
click at [729, 56] on span "Tools" at bounding box center [723, 63] width 44 height 20
click at [708, 85] on span "Reset Password" at bounding box center [711, 86] width 58 height 12
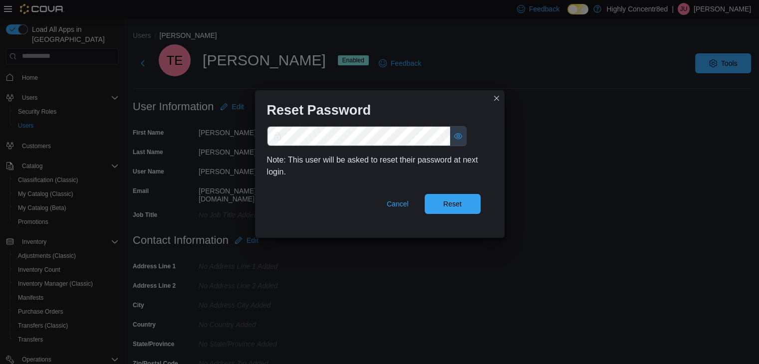
click at [459, 131] on button "Show password as plain text. Note: this will visually expose your password on t…" at bounding box center [458, 136] width 16 height 19
click at [458, 207] on span "Reset" at bounding box center [452, 204] width 18 height 10
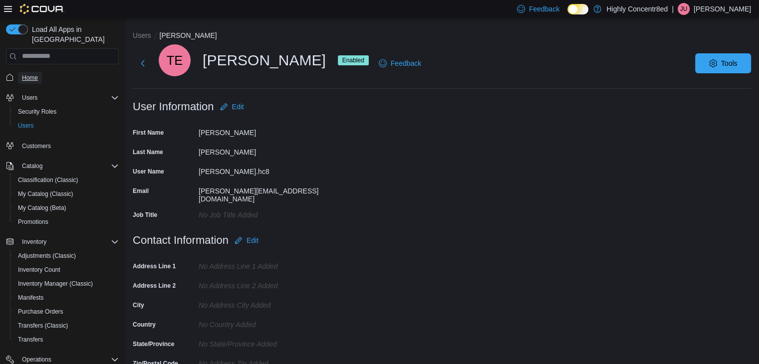
click at [39, 72] on link "Home" at bounding box center [30, 78] width 24 height 12
